Goal: Transaction & Acquisition: Obtain resource

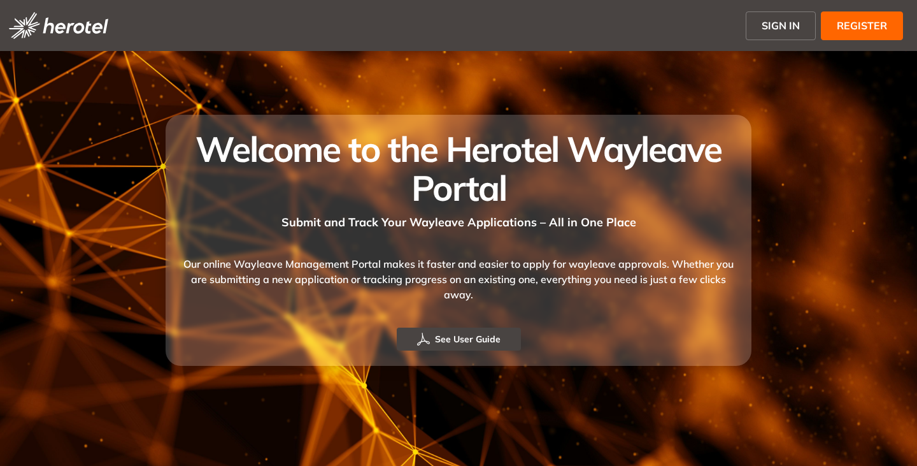
click at [775, 27] on span "SIGN IN" at bounding box center [781, 25] width 38 height 15
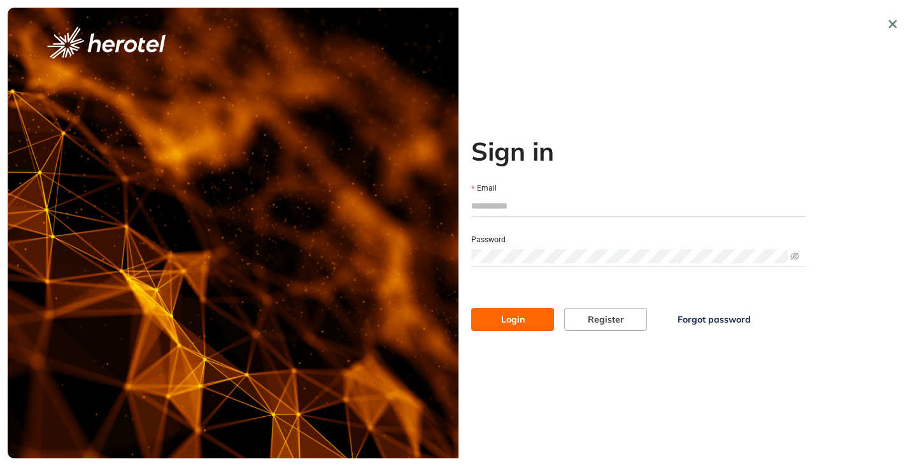
click at [515, 197] on input "Email" at bounding box center [638, 205] width 335 height 19
type input "**********"
click at [471, 308] on button "Login" at bounding box center [512, 319] width 83 height 23
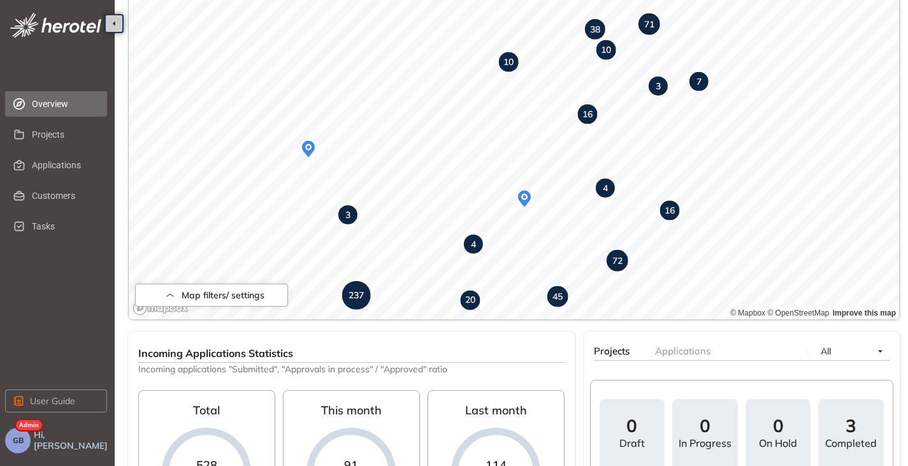
scroll to position [382, 0]
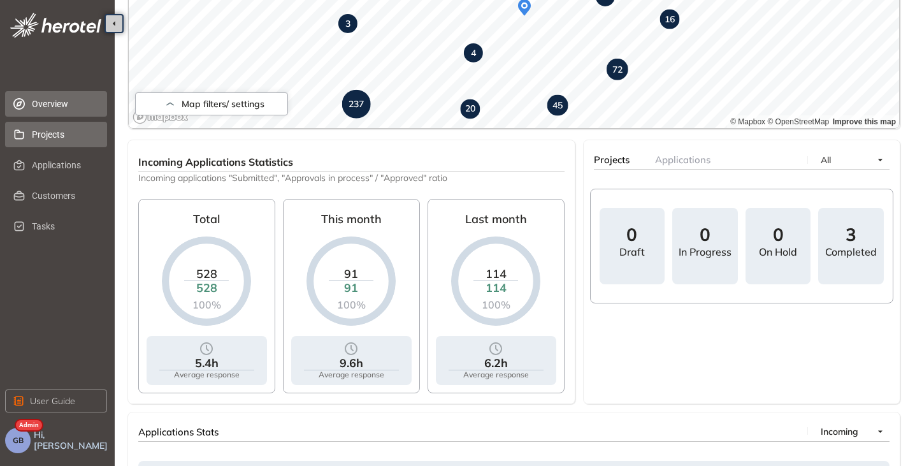
click at [41, 132] on span "Projects" at bounding box center [64, 134] width 65 height 25
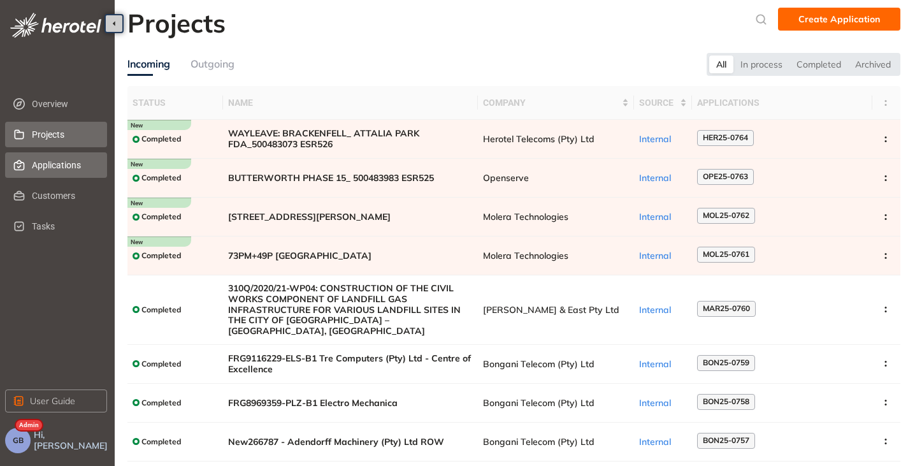
click at [51, 160] on span "Applications" at bounding box center [64, 164] width 65 height 25
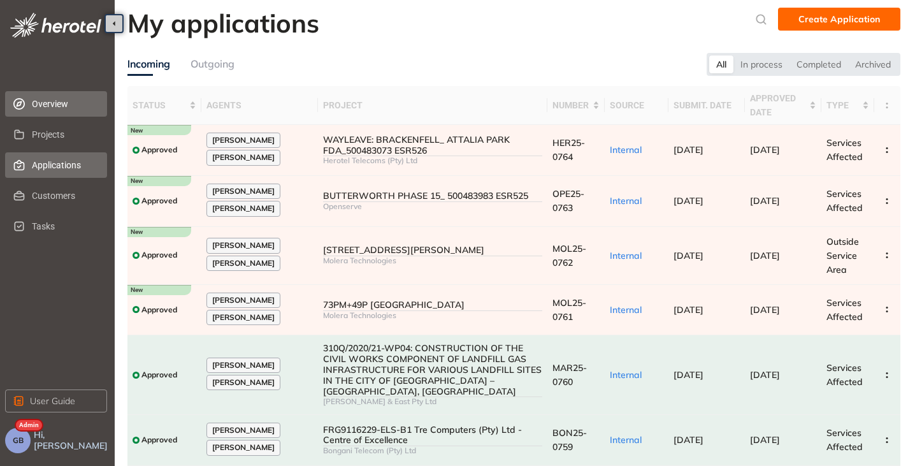
click at [47, 105] on span "Overview" at bounding box center [64, 103] width 65 height 25
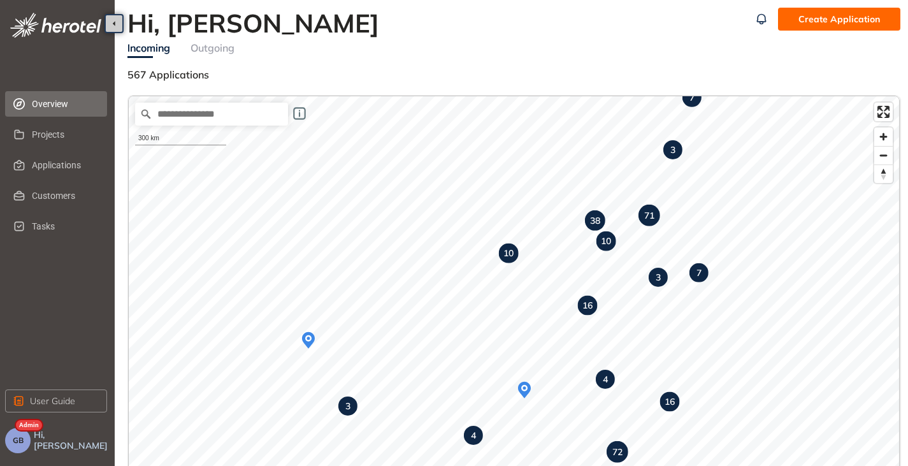
click at [25, 443] on button "GB" at bounding box center [17, 439] width 25 height 25
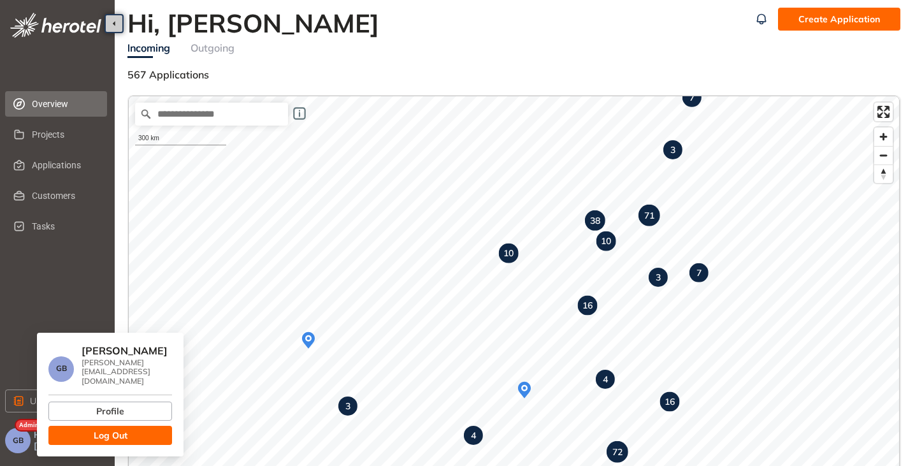
click at [92, 434] on button "Log Out" at bounding box center [110, 435] width 124 height 19
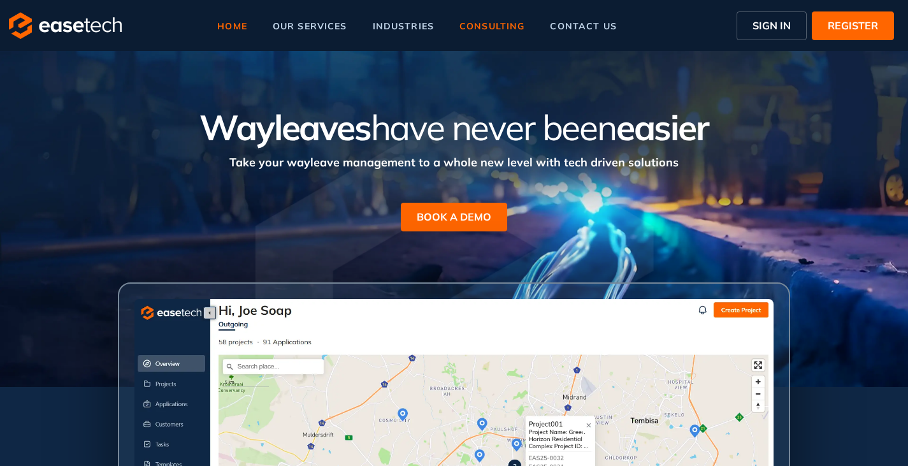
click at [471, 32] on li "consulting" at bounding box center [492, 25] width 90 height 29
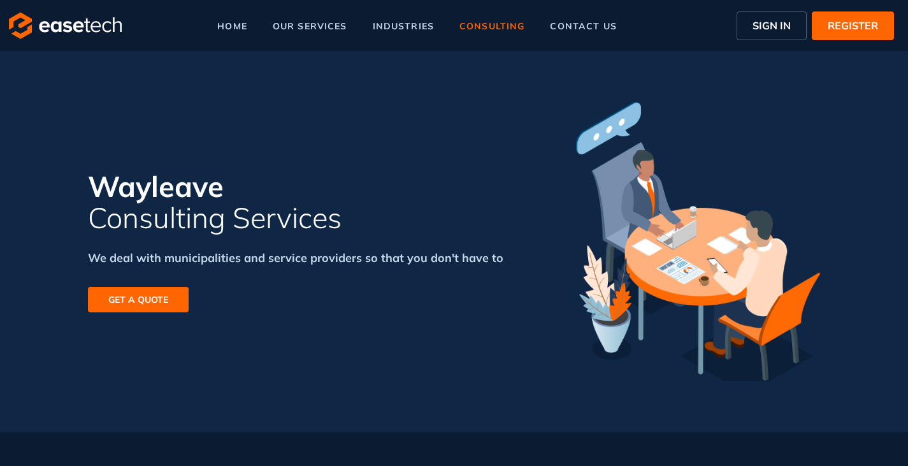
click at [123, 305] on span "GET A QUOTE" at bounding box center [138, 299] width 60 height 14
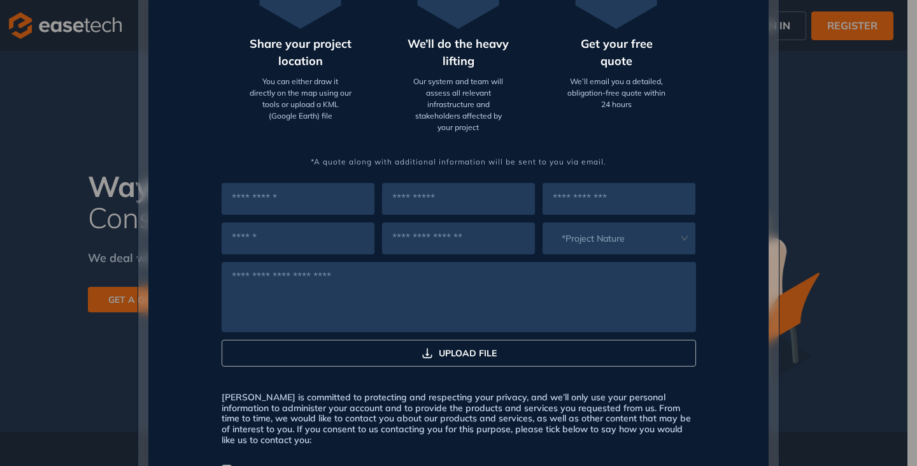
scroll to position [502, 0]
